Goal: Navigation & Orientation: Find specific page/section

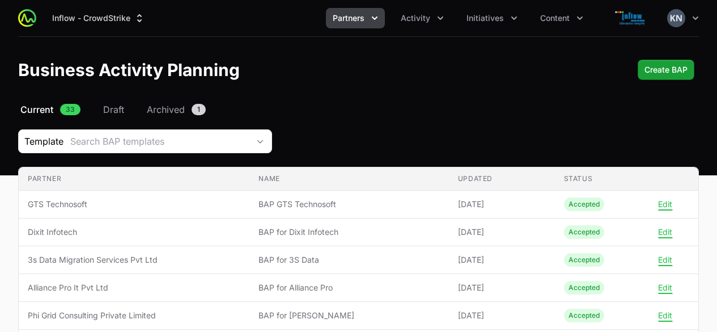
scroll to position [272, 0]
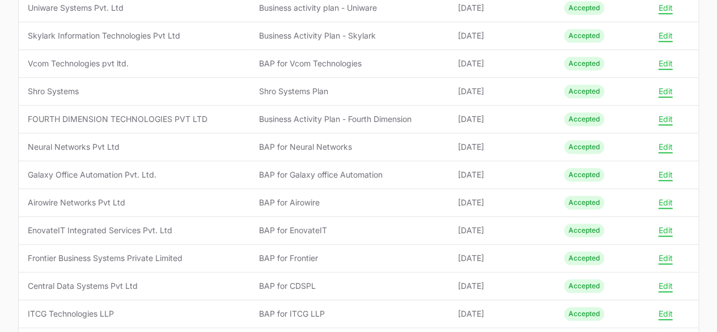
scroll to position [649, 0]
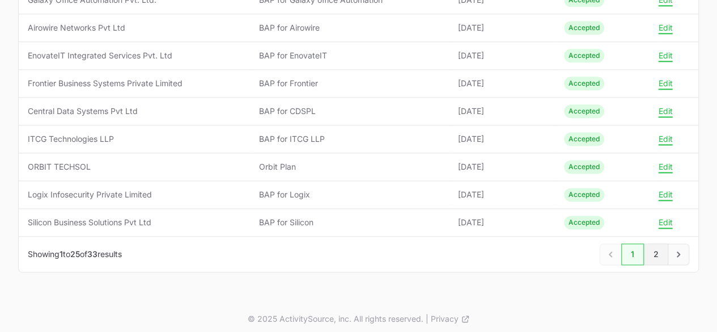
click at [650, 243] on link "2" at bounding box center [656, 254] width 24 height 22
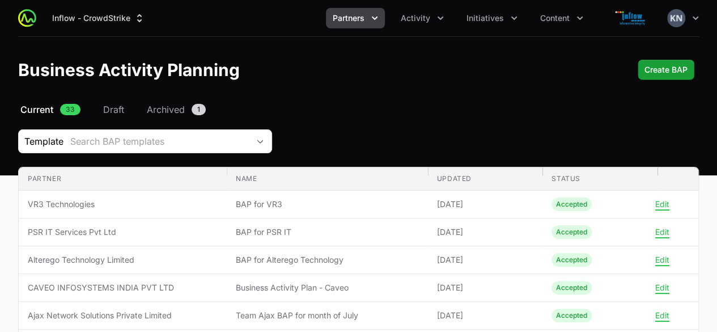
scroll to position [179, 0]
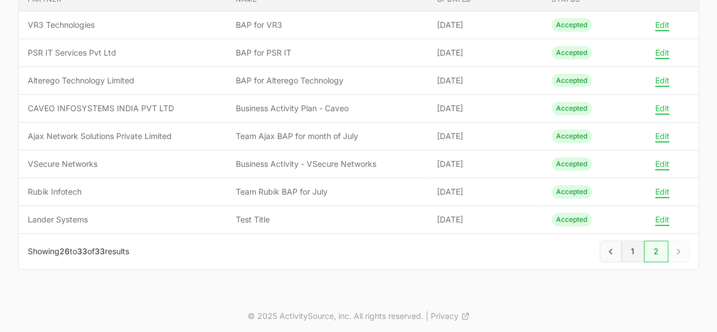
click at [632, 251] on link "1" at bounding box center [632, 251] width 23 height 22
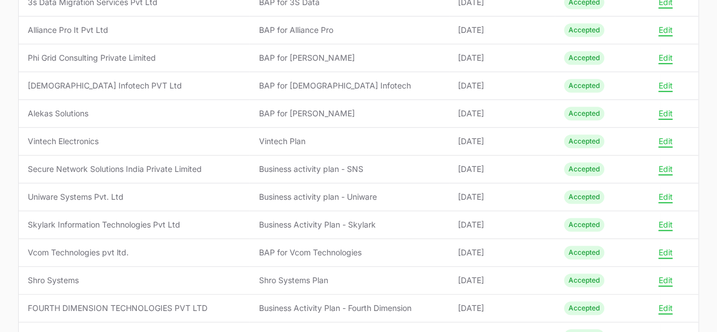
scroll to position [281, 0]
